Goal: Find contact information: Find contact information

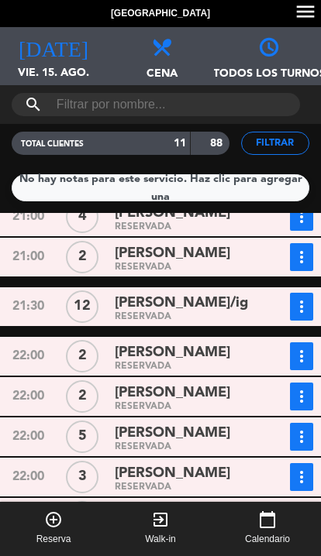
scroll to position [146, 0]
click at [135, 382] on span "[PERSON_NAME]" at bounding box center [172, 393] width 115 height 22
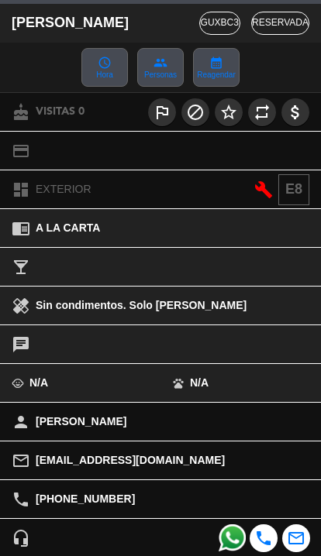
scroll to position [128, 0]
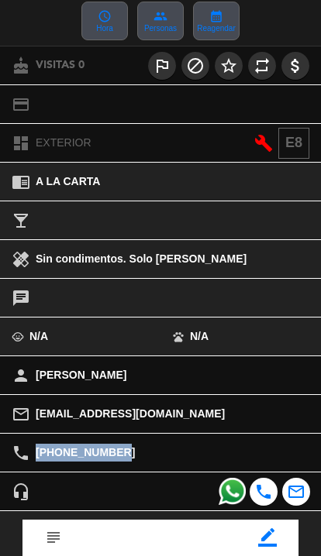
copy span "[PHONE_NUMBER]"
click at [46, 377] on span "[PERSON_NAME]" at bounding box center [81, 375] width 91 height 18
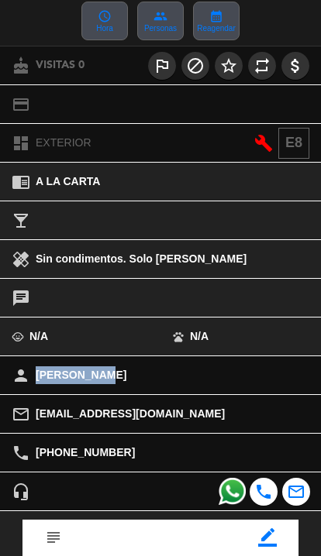
copy span "[PERSON_NAME]"
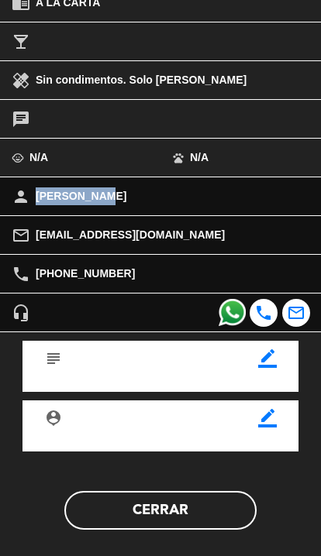
scroll to position [307, 0]
click at [198, 518] on button "Cerrar" at bounding box center [160, 510] width 192 height 39
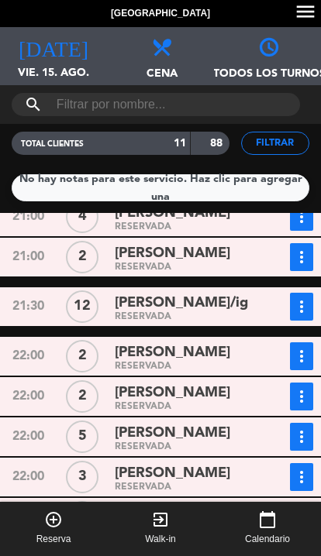
scroll to position [64, 0]
click at [198, 524] on div "RESERVADA" at bounding box center [190, 527] width 151 height 7
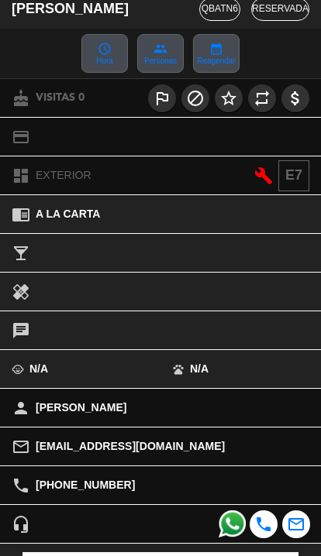
scroll to position [118, 0]
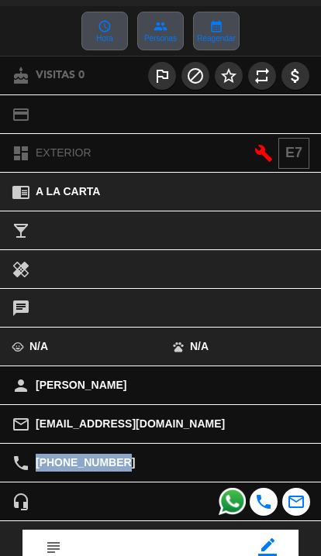
click at [37, 413] on div "mail_outline [EMAIL_ADDRESS][DOMAIN_NAME]" at bounding box center [160, 424] width 321 height 38
copy span "[PHONE_NUMBER]"
copy span "[PERSON_NAME]"
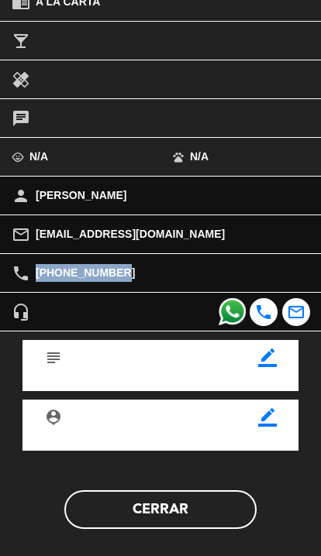
scroll to position [307, 0]
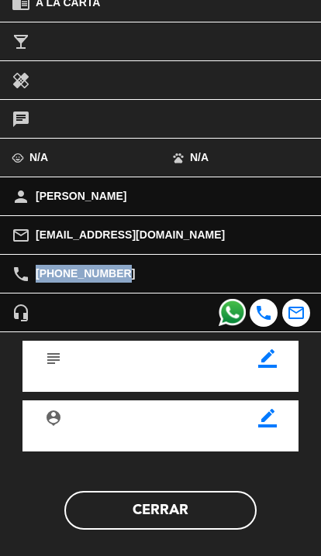
click at [208, 491] on button "Cerrar" at bounding box center [160, 510] width 192 height 39
